Goal: Information Seeking & Learning: Learn about a topic

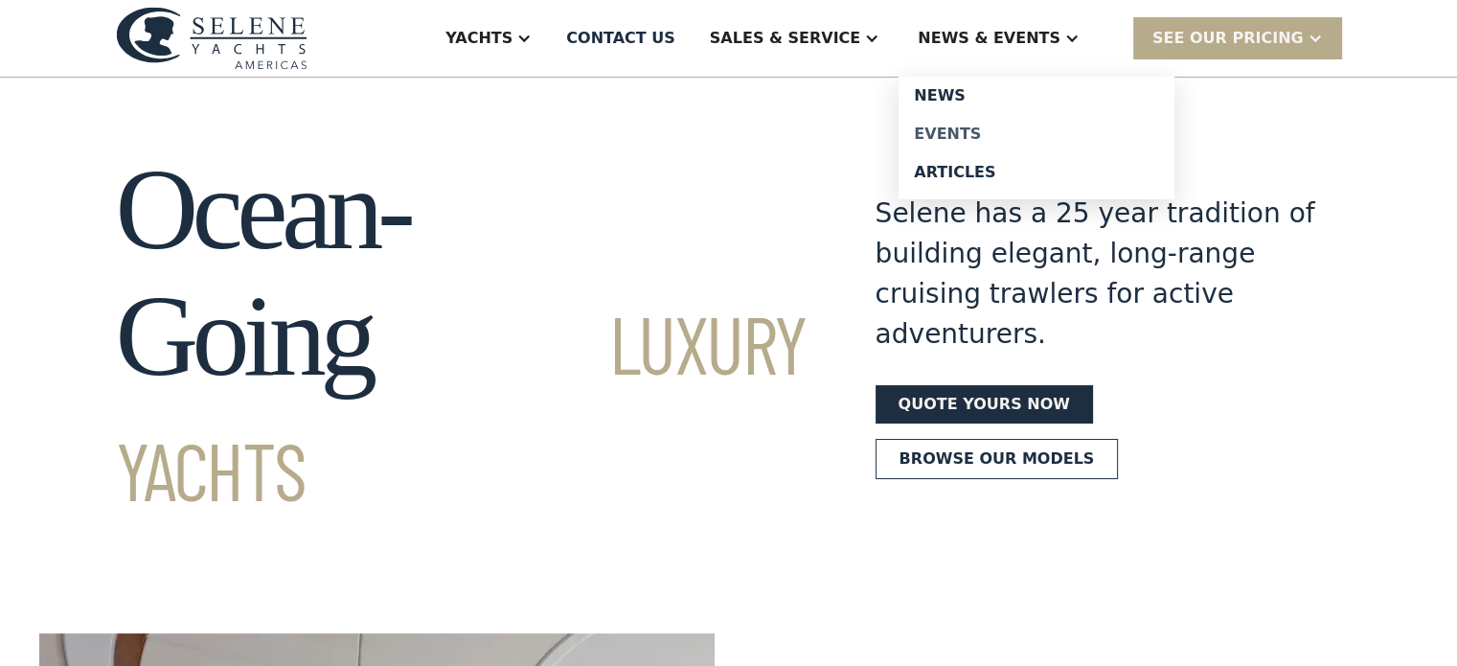
click at [1000, 137] on div "Events" at bounding box center [1036, 133] width 245 height 15
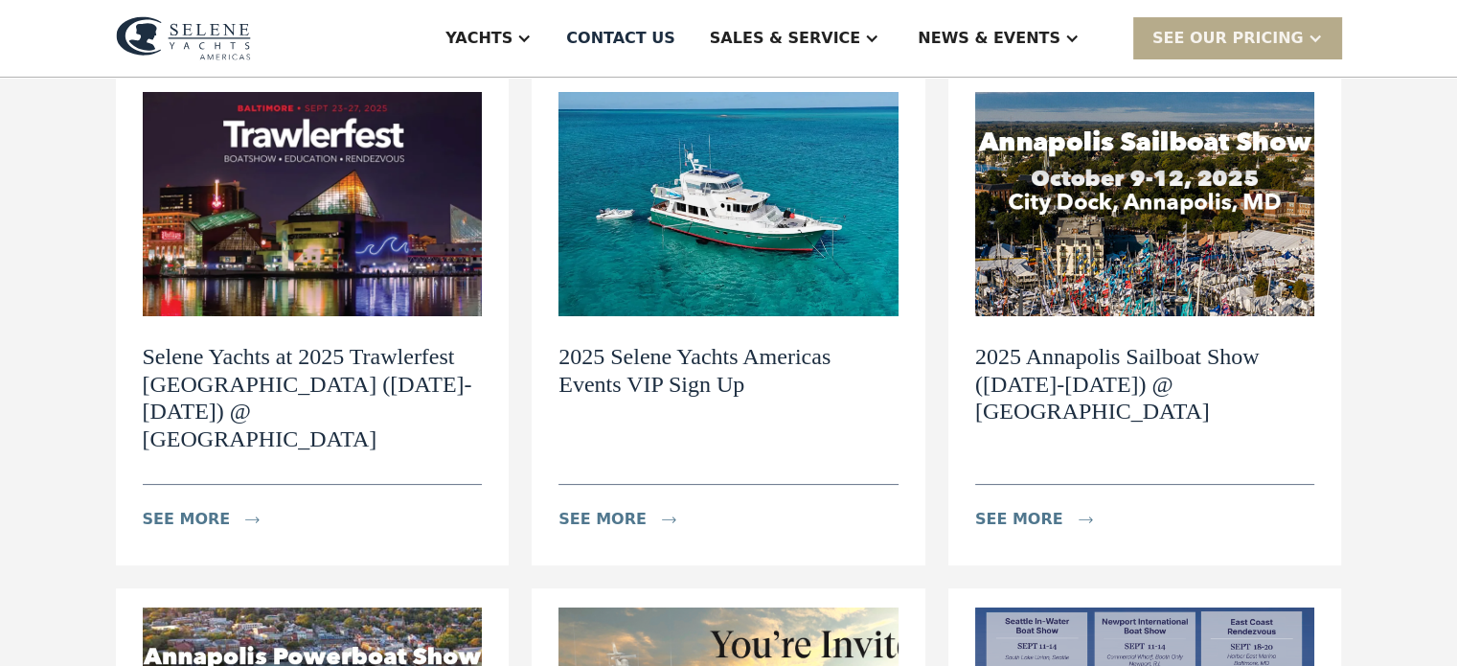
scroll to position [287, 0]
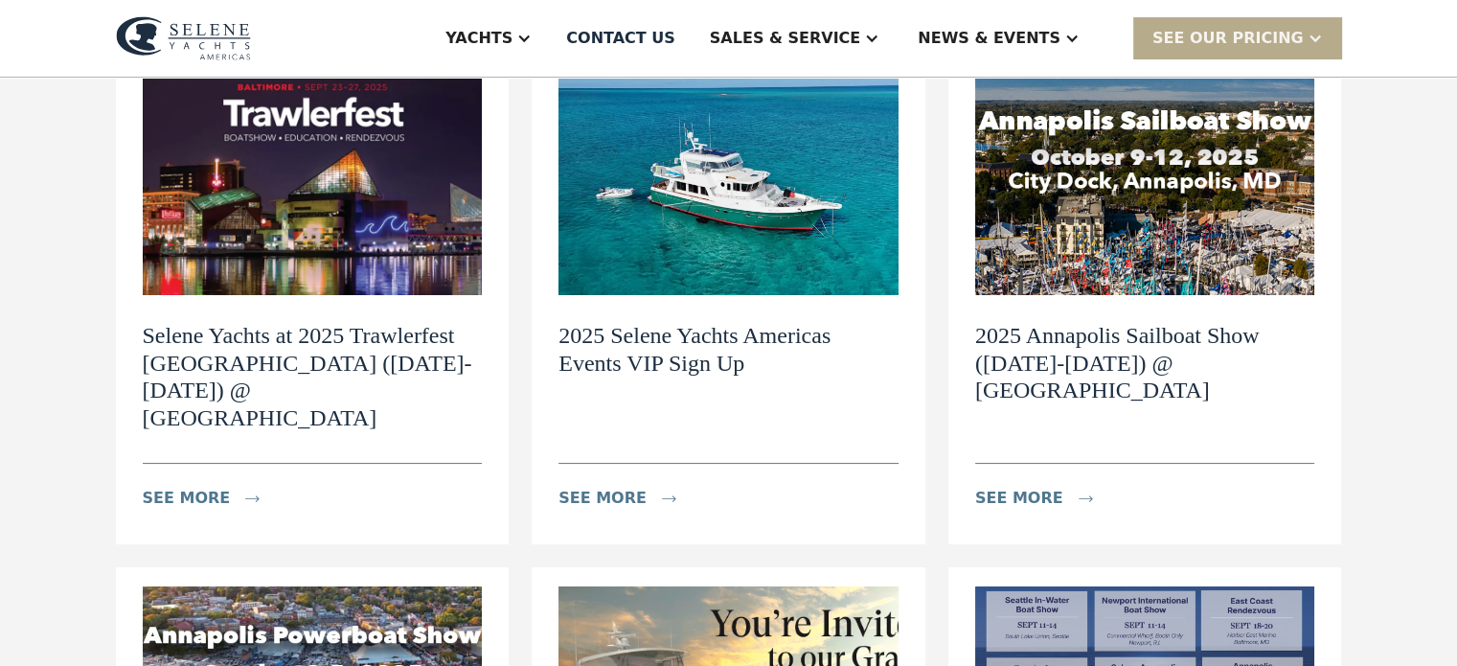
click at [305, 360] on h2 "Selene Yachts at 2025 Trawlerfest [GEOGRAPHIC_DATA] ([DATE]-[DATE]) @ [GEOGRAPH…" at bounding box center [313, 377] width 340 height 110
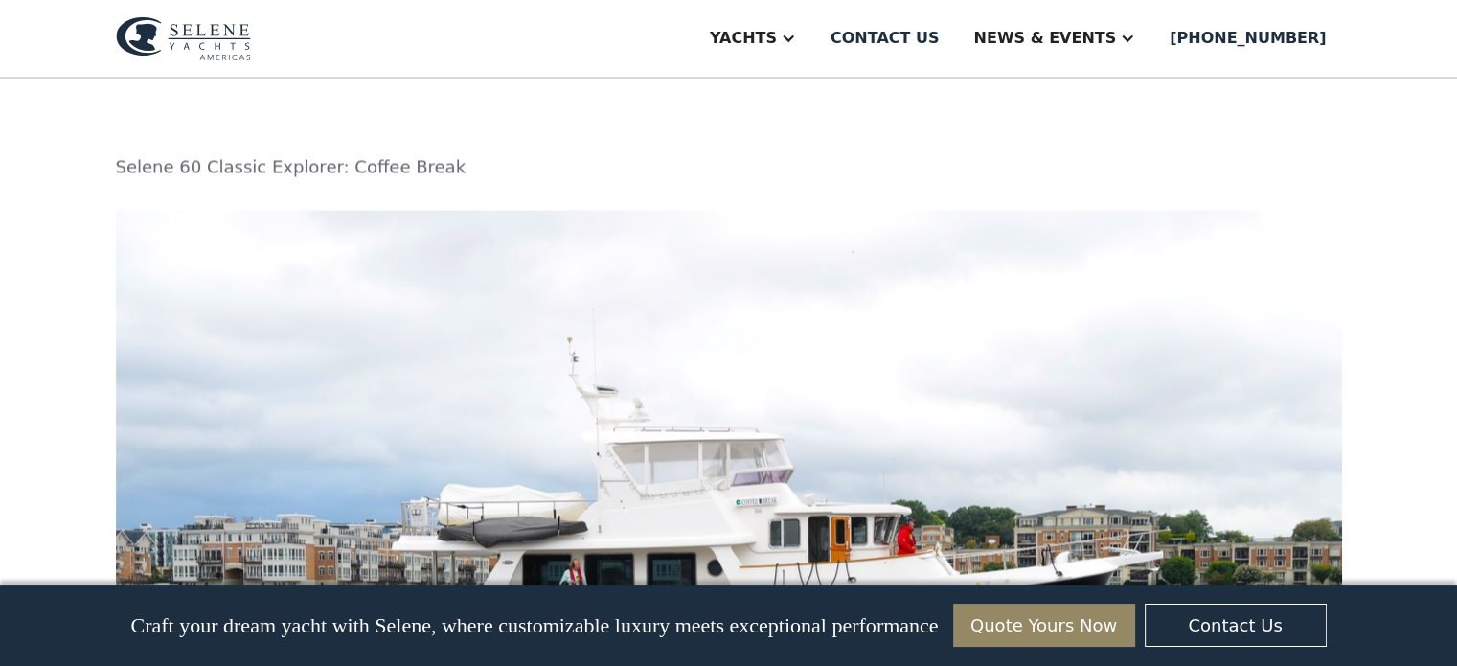
scroll to position [3448, 0]
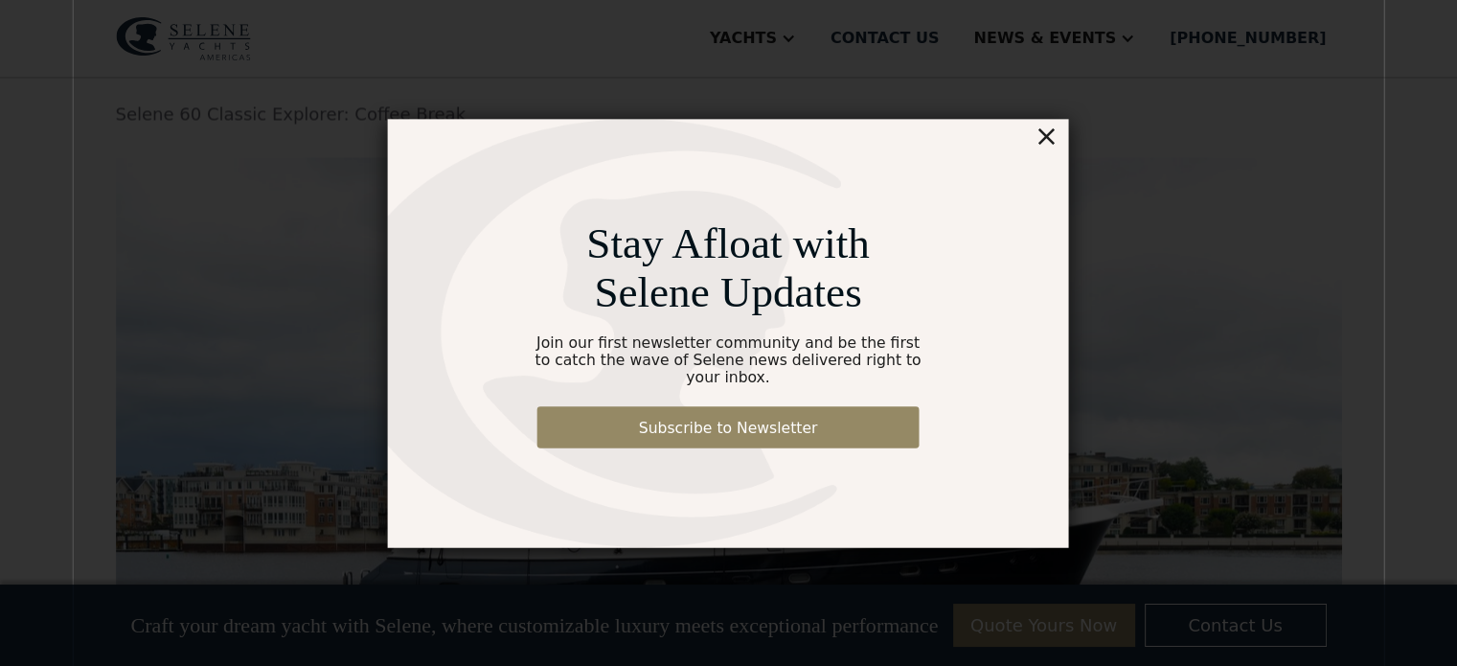
click at [1104, 114] on div "×" at bounding box center [1095, 105] width 28 height 38
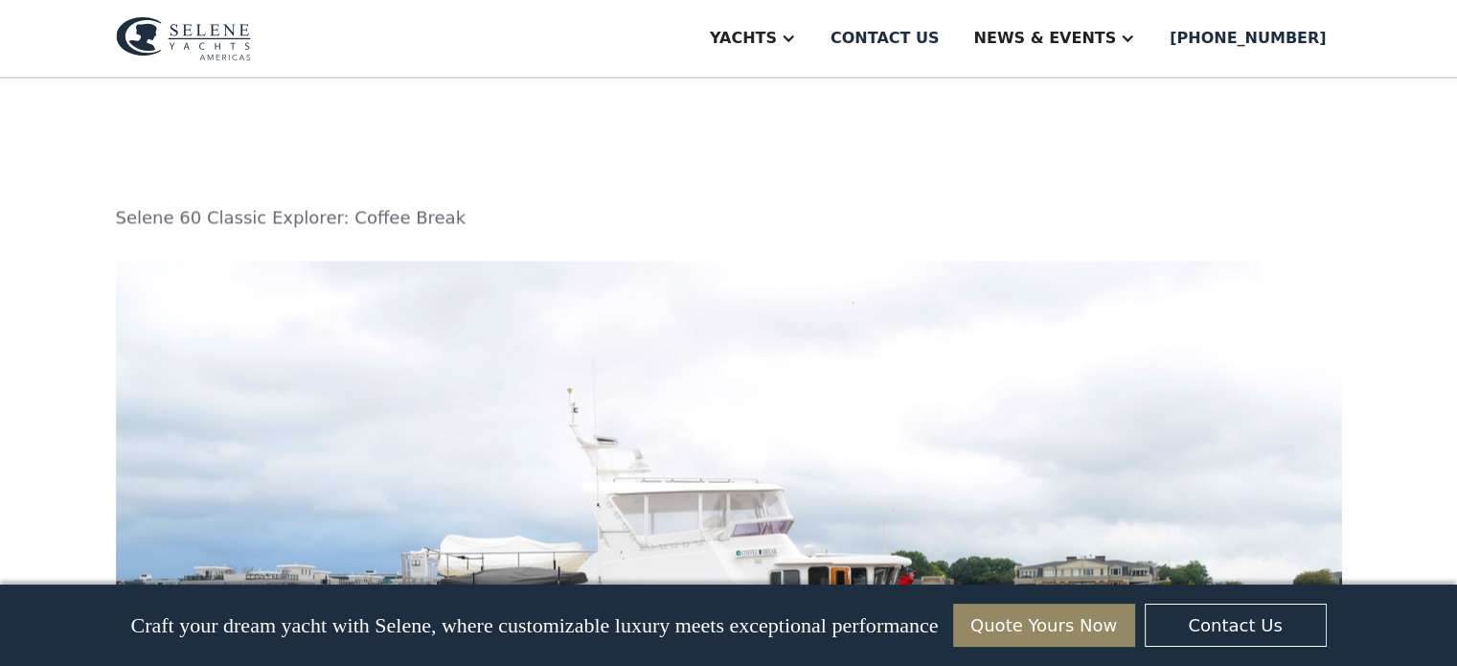
scroll to position [3352, 0]
